Goal: Task Accomplishment & Management: Complete application form

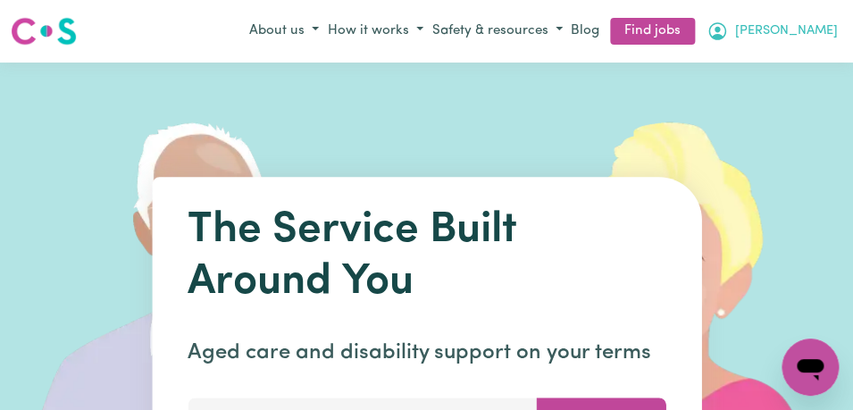
click at [809, 38] on button "[PERSON_NAME]" at bounding box center [772, 31] width 140 height 30
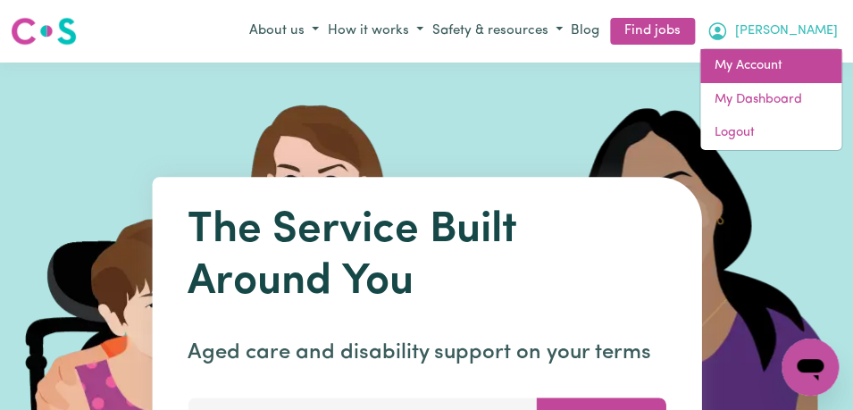
click at [791, 62] on link "My Account" at bounding box center [770, 66] width 141 height 34
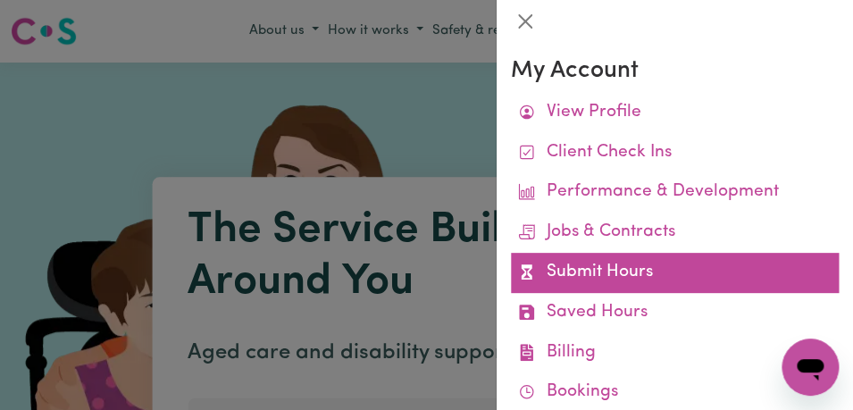
click at [717, 267] on link "Submit Hours" at bounding box center [675, 273] width 328 height 40
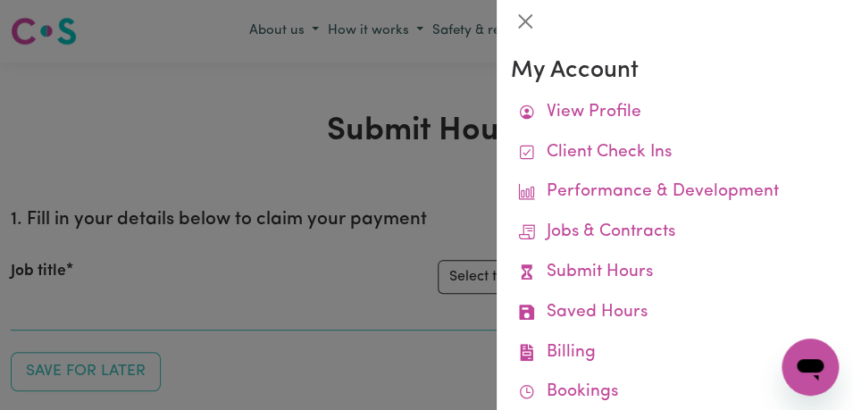
click at [717, 267] on link "Submit Hours" at bounding box center [675, 273] width 328 height 40
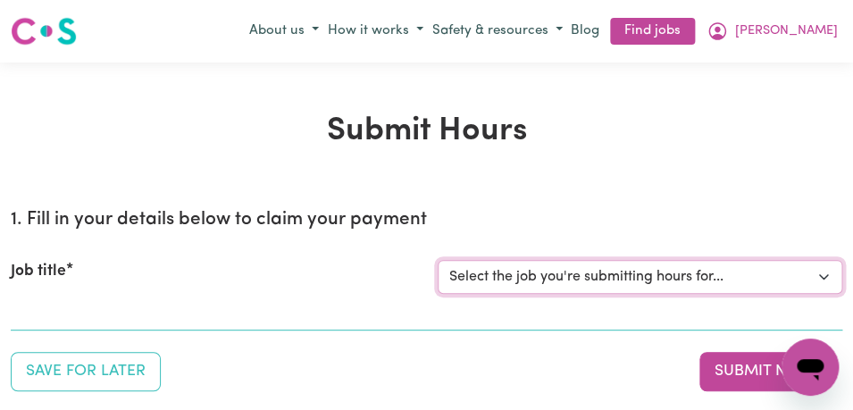
select select "11855"
click option "[[PERSON_NAME]] Support Worker Needed For Personal Care In the Morning- [PERSON…" at bounding box center [0, 0] width 0 height 0
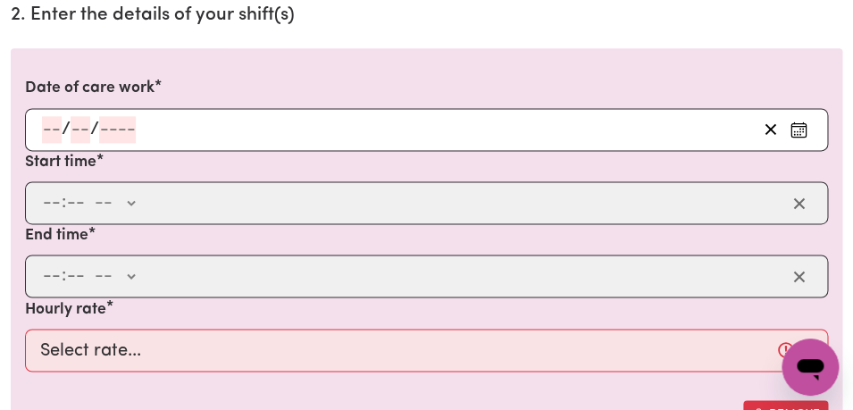
scroll to position [543, 0]
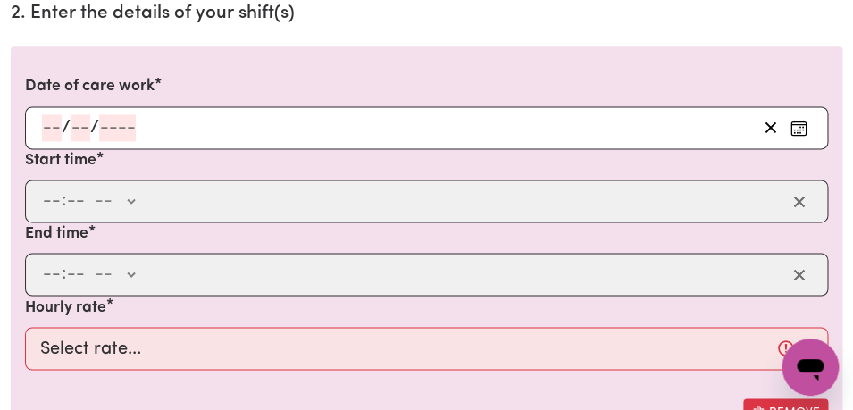
click at [796, 124] on icon "Enter the date of care work" at bounding box center [798, 124] width 14 height 0
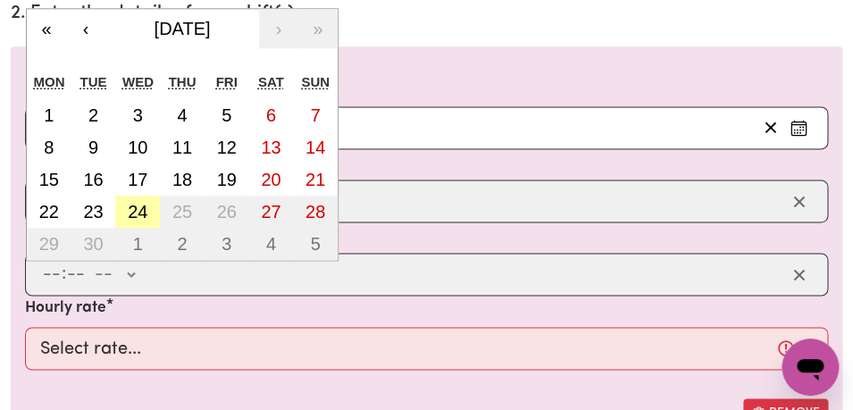
click at [130, 212] on abbr "24" at bounding box center [138, 212] width 20 height 20
type input "[DATE]"
type input "24"
type input "9"
type input "2025"
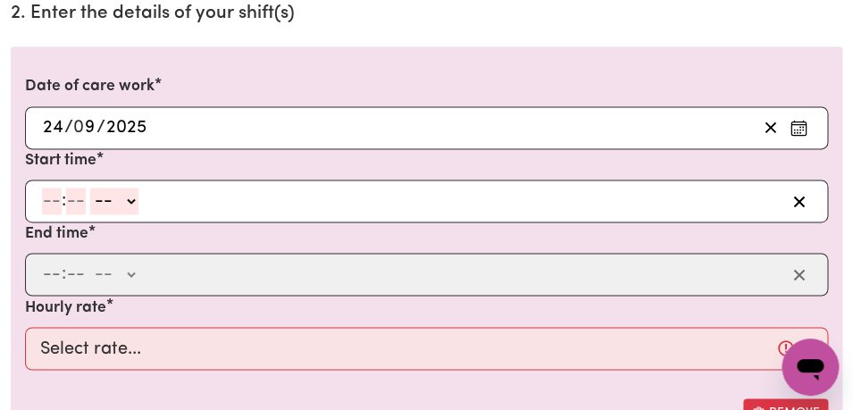
click at [47, 203] on input "number" at bounding box center [52, 201] width 20 height 27
type input "8"
type input "00"
select select "am"
click option "AM" at bounding box center [0, 0] width 0 height 0
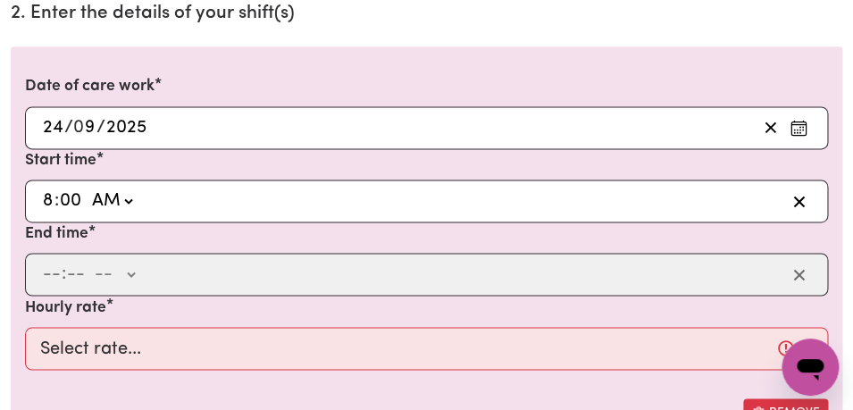
type input "08:00"
type input "0"
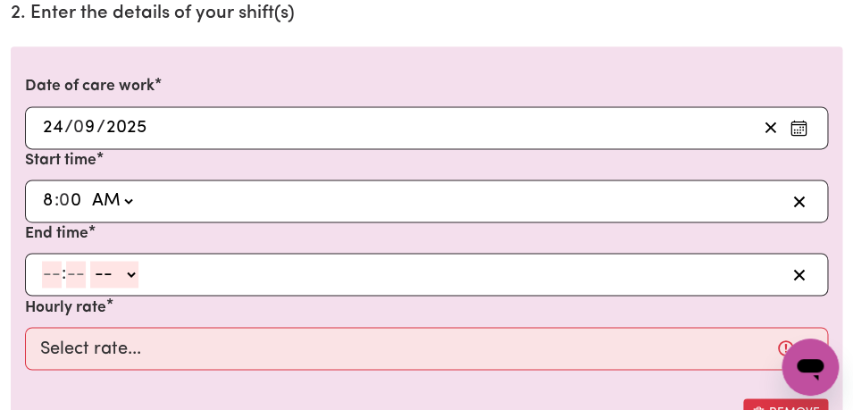
click at [59, 275] on input "number" at bounding box center [52, 274] width 20 height 27
type input "10"
type input "00"
select select "am"
click option "AM" at bounding box center [0, 0] width 0 height 0
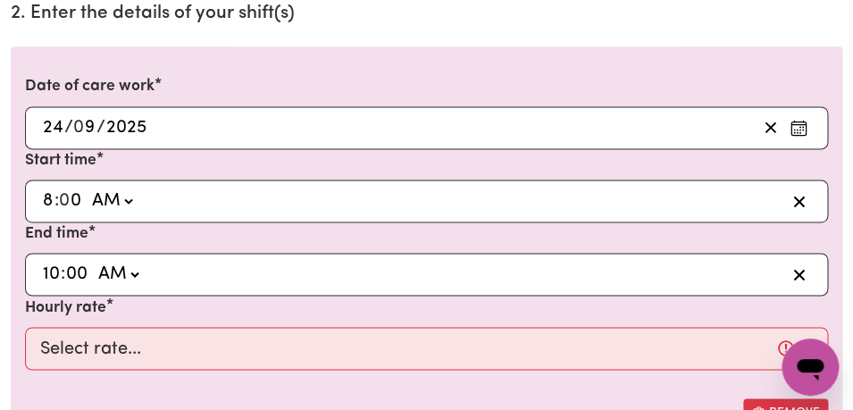
type input "10:00"
type input "0"
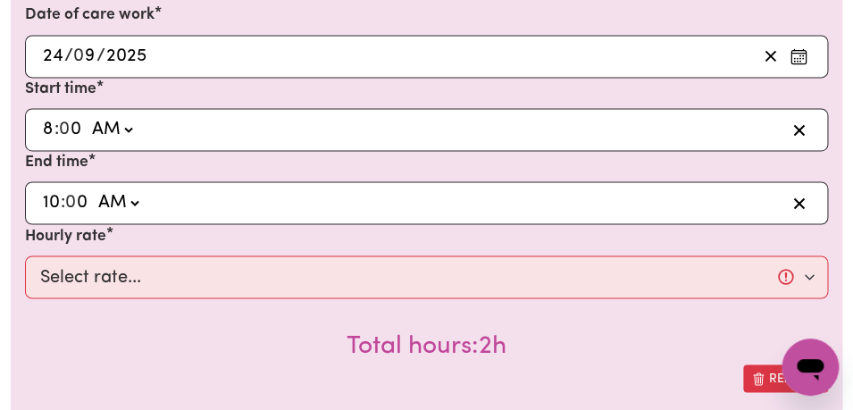
scroll to position [643, 0]
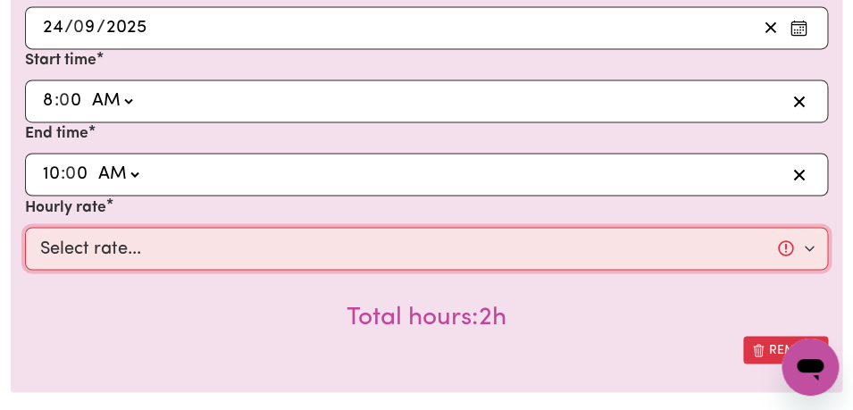
select select "44-Weekday"
click option "$44.00 (Weekday)" at bounding box center [0, 0] width 0 height 0
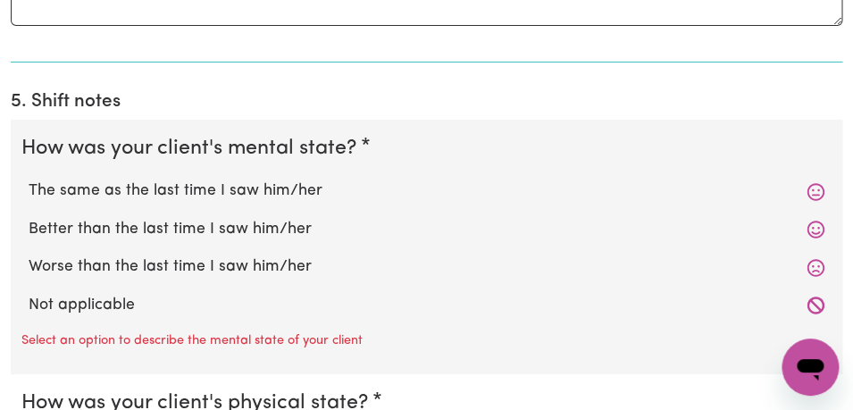
scroll to position [1507, 0]
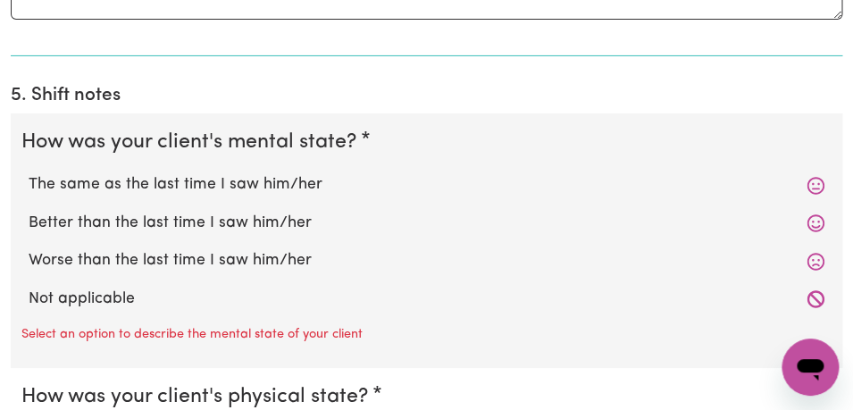
click at [407, 184] on label "The same as the last time I saw him/her" at bounding box center [427, 184] width 796 height 23
click at [29, 173] on input "The same as the last time I saw him/her" at bounding box center [28, 172] width 1 height 1
radio input "true"
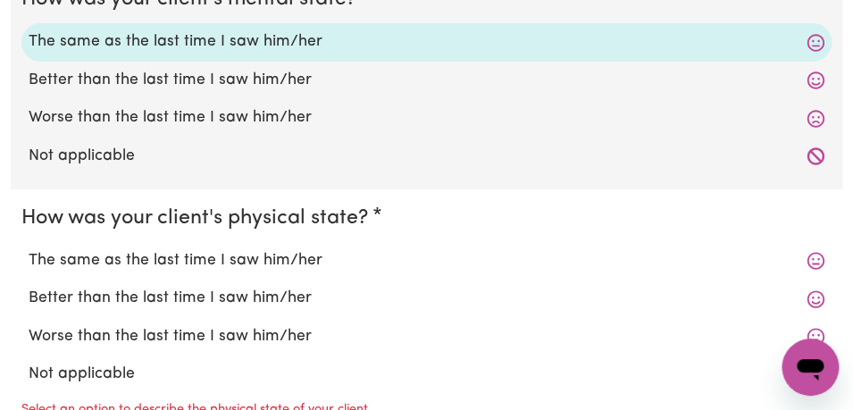
scroll to position [1652, 0]
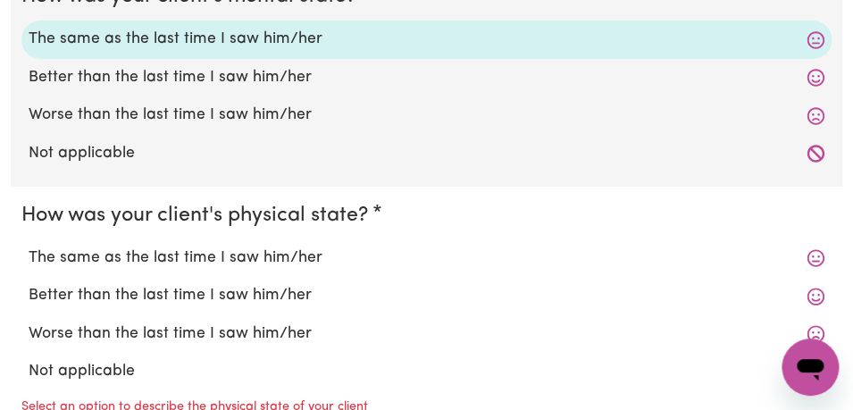
click at [332, 244] on div "The same as the last time I saw him/her" at bounding box center [426, 258] width 810 height 38
click at [332, 252] on label "The same as the last time I saw him/her" at bounding box center [427, 258] width 796 height 23
click at [29, 247] on input "The same as the last time I saw him/her" at bounding box center [28, 246] width 1 height 1
radio input "true"
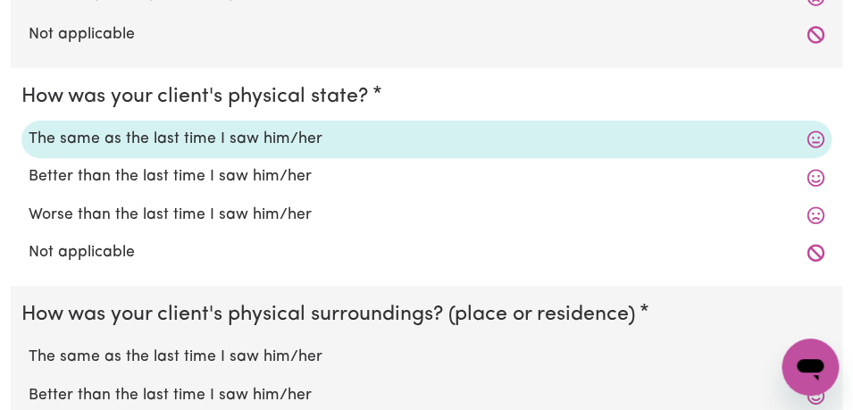
scroll to position [1794, 0]
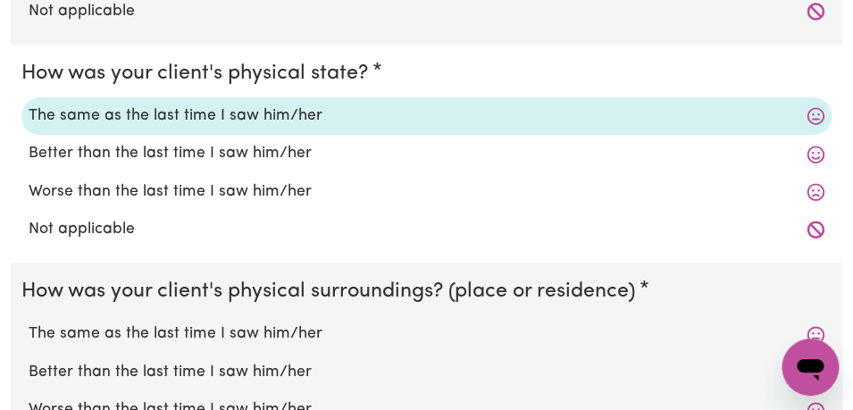
click at [314, 343] on label "The same as the last time I saw him/her" at bounding box center [427, 333] width 796 height 23
click at [29, 322] on input "The same as the last time I saw him/her" at bounding box center [28, 322] width 1 height 1
radio input "true"
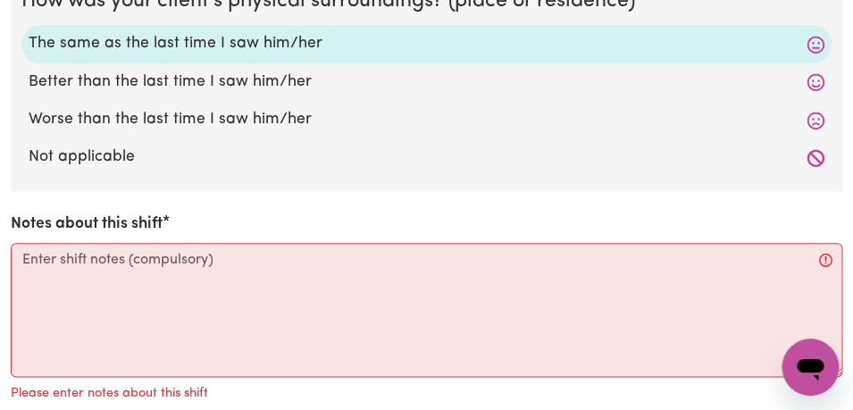
scroll to position [2182, 0]
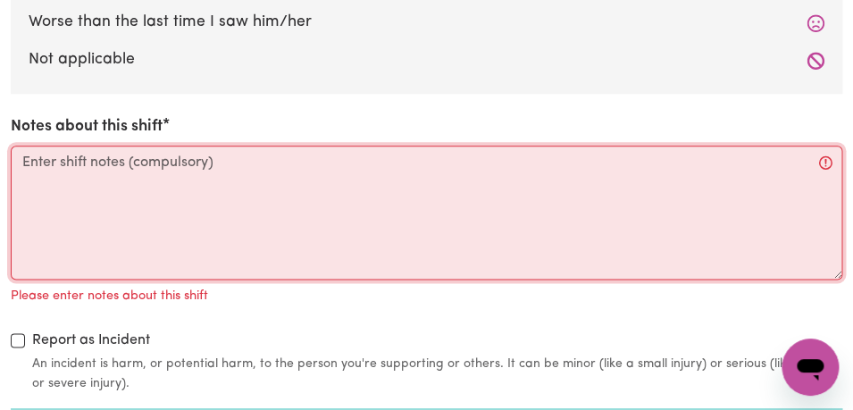
click at [234, 226] on textarea "Notes about this shift" at bounding box center [427, 213] width 832 height 134
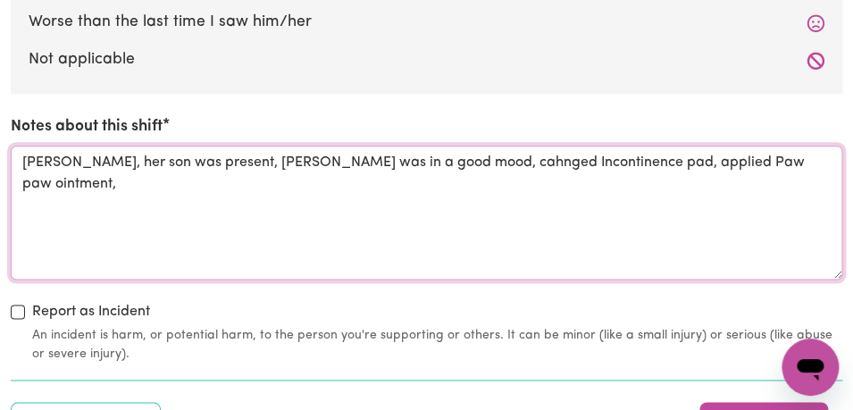
click at [404, 165] on textarea "[PERSON_NAME], her son was present, [PERSON_NAME] was in a good mood, cahnged I…" at bounding box center [427, 213] width 832 height 134
click at [751, 161] on textarea "[PERSON_NAME], her son was present, [PERSON_NAME] was in a good mood, changed I…" at bounding box center [427, 213] width 832 height 134
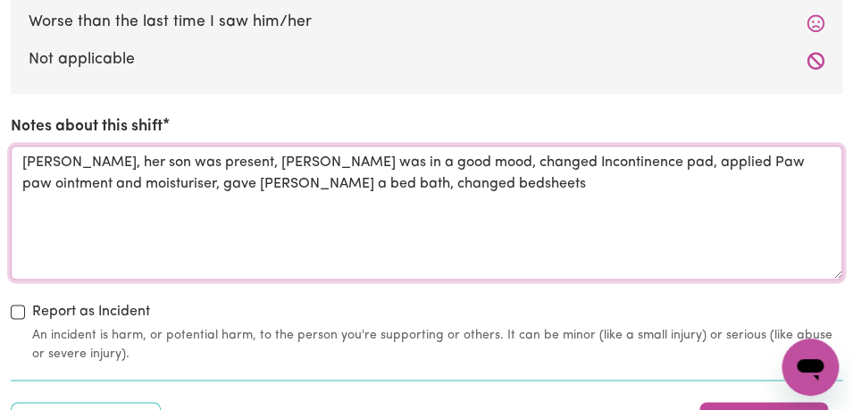
click at [248, 188] on textarea "[PERSON_NAME], her son was present, [PERSON_NAME] was in a good mood, changed I…" at bounding box center [427, 213] width 832 height 134
click at [386, 189] on textarea "[PERSON_NAME], her son was present, [PERSON_NAME] was in a good mood, changed I…" at bounding box center [427, 213] width 832 height 134
click at [338, 186] on textarea "[PERSON_NAME], her son was present, [PERSON_NAME] was in a good mood, changed I…" at bounding box center [427, 213] width 832 height 134
click at [403, 186] on textarea "[PERSON_NAME], her son was present, [PERSON_NAME] was in a good mood, changed I…" at bounding box center [427, 213] width 832 height 134
click at [242, 189] on textarea "[PERSON_NAME], her son was present, [PERSON_NAME] was in a good mood, changed I…" at bounding box center [427, 213] width 832 height 134
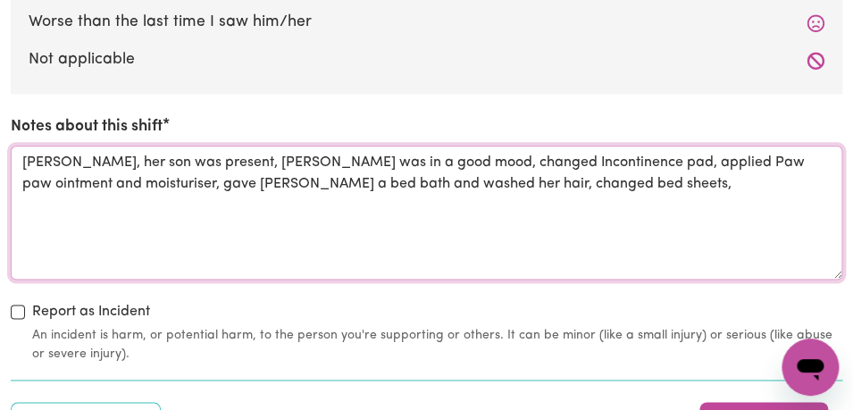
click at [559, 178] on textarea "[PERSON_NAME], her son was present, [PERSON_NAME] was in a good mood, changed I…" at bounding box center [427, 213] width 832 height 134
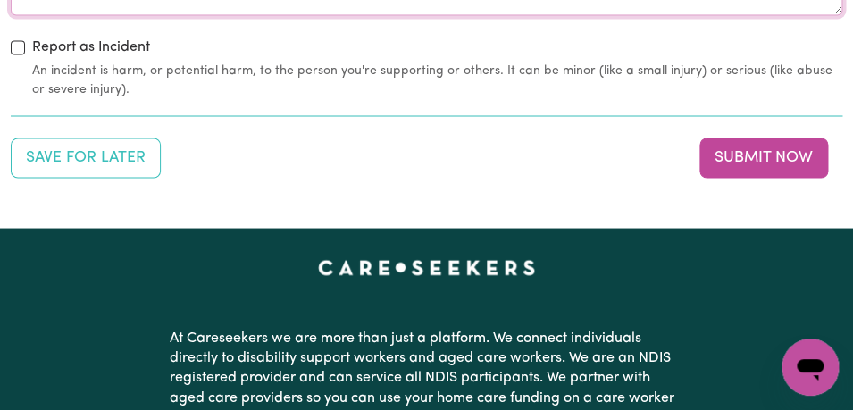
scroll to position [2453, 0]
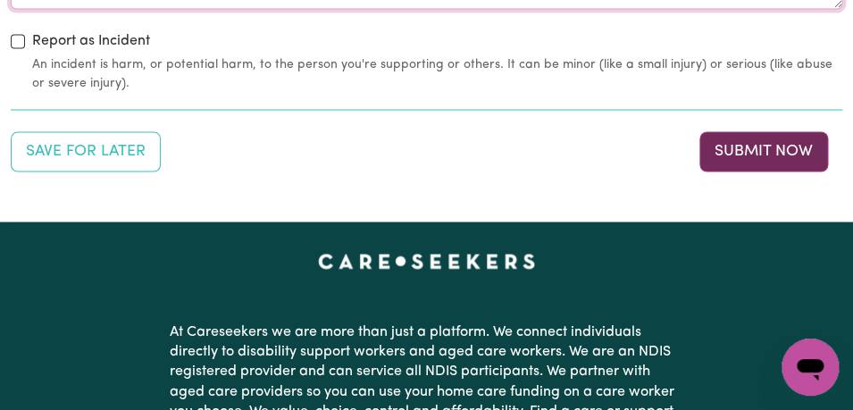
type textarea "[PERSON_NAME], her son was present, [PERSON_NAME] was in a good mood, changed I…"
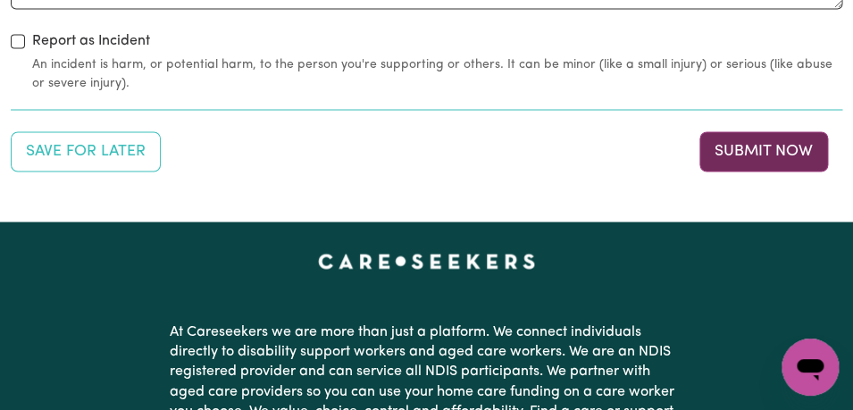
click at [783, 143] on button "Submit Now" at bounding box center [763, 150] width 129 height 39
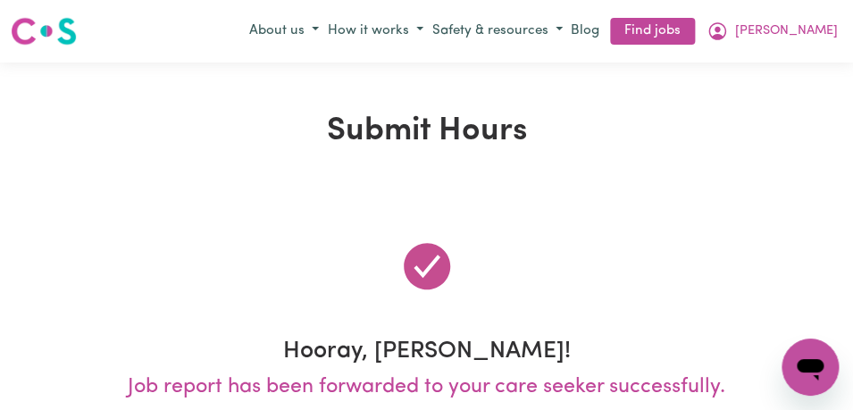
scroll to position [0, 0]
click at [811, 27] on button "[PERSON_NAME]" at bounding box center [772, 31] width 140 height 30
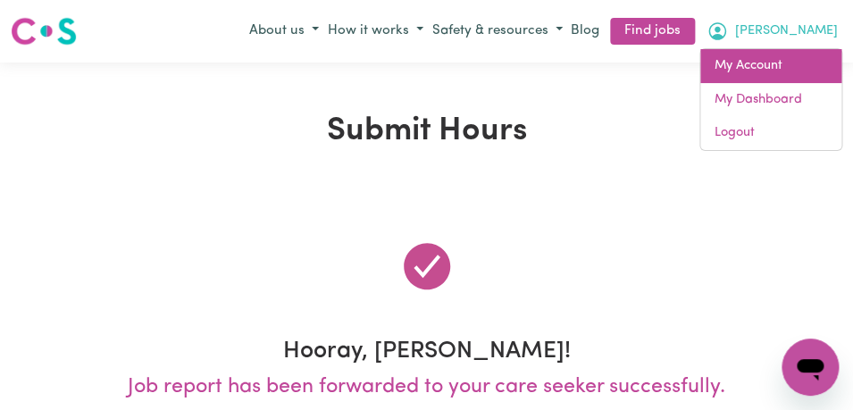
click at [792, 71] on link "My Account" at bounding box center [770, 66] width 141 height 34
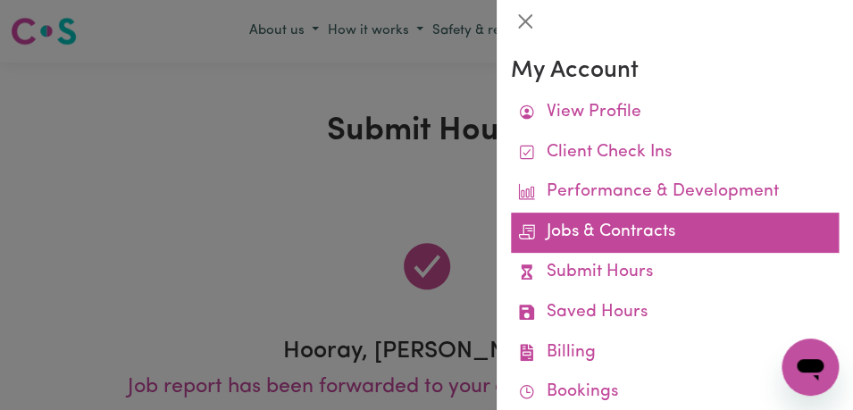
scroll to position [59, 0]
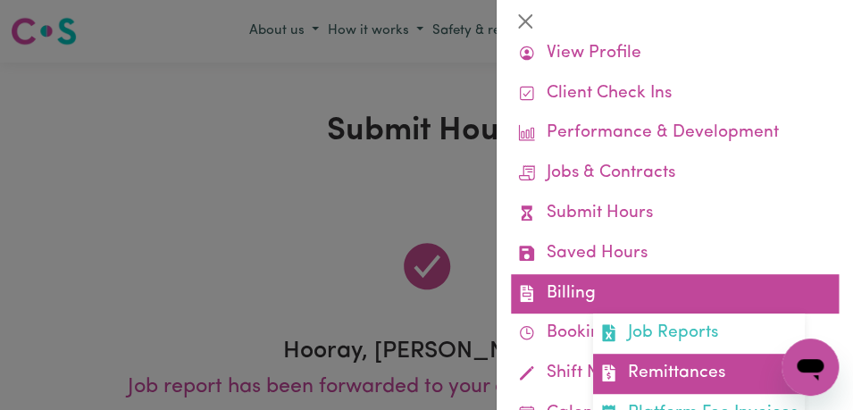
click at [725, 367] on link "Remittances" at bounding box center [699, 374] width 212 height 40
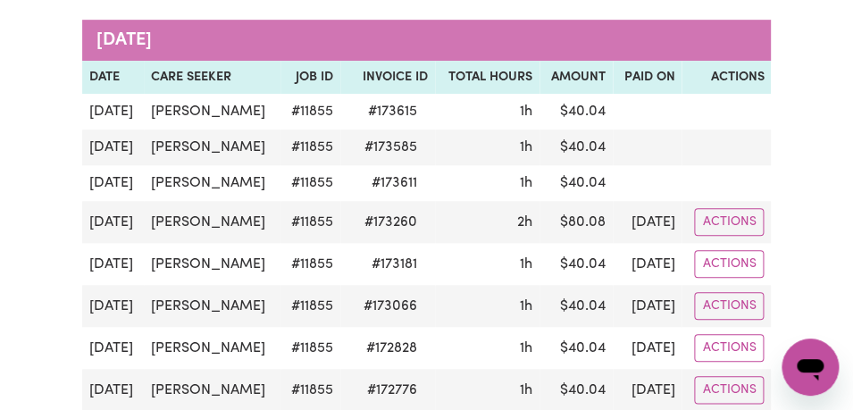
scroll to position [258, 0]
